Goal: Task Accomplishment & Management: Manage account settings

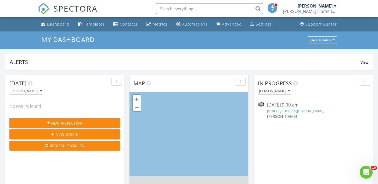
click at [298, 110] on link "724 SW Ferry Ave #11, Siletz, OR 97380" at bounding box center [295, 110] width 57 height 5
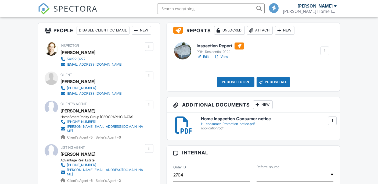
scroll to position [111, 0]
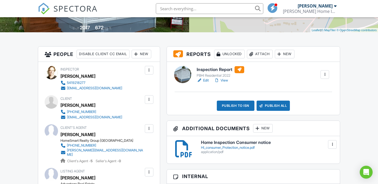
click at [208, 79] on link "Edit" at bounding box center [203, 80] width 12 height 5
